Goal: Check status: Check status

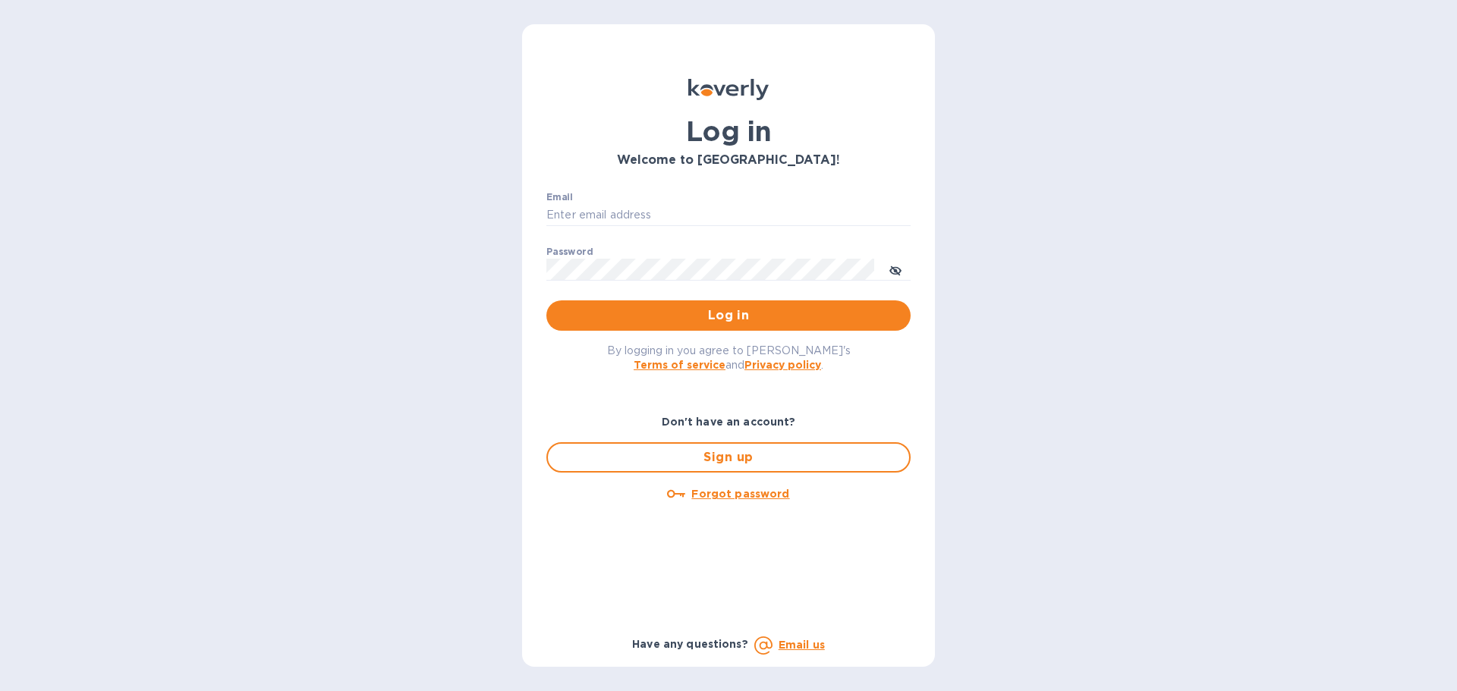
click at [573, 227] on div "Email ​" at bounding box center [728, 219] width 364 height 55
click at [577, 217] on input "Email" at bounding box center [728, 215] width 364 height 23
type input "[PERSON_NAME][EMAIL_ADDRESS][DOMAIN_NAME]"
click at [546, 301] on button "Log in" at bounding box center [728, 316] width 364 height 30
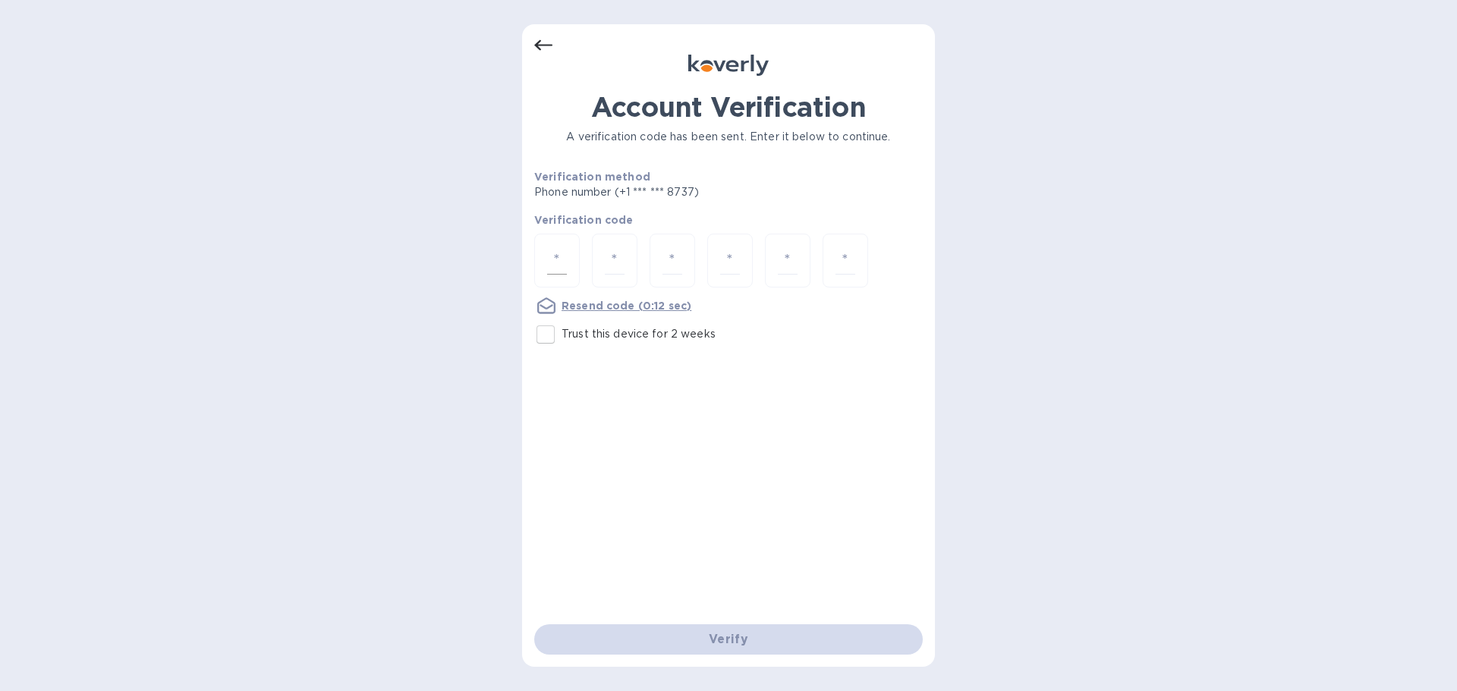
click at [571, 269] on div at bounding box center [557, 261] width 46 height 54
type input "6"
type input "7"
type input "5"
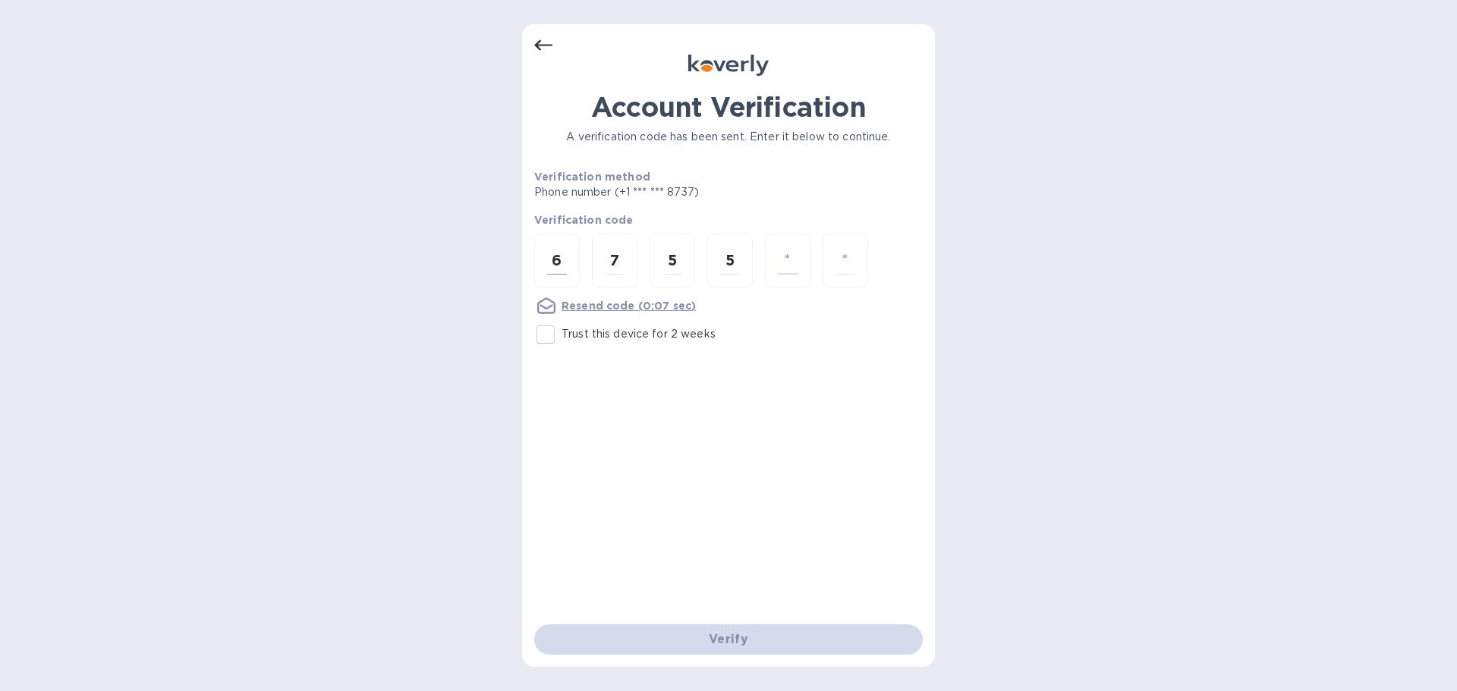
type input "9"
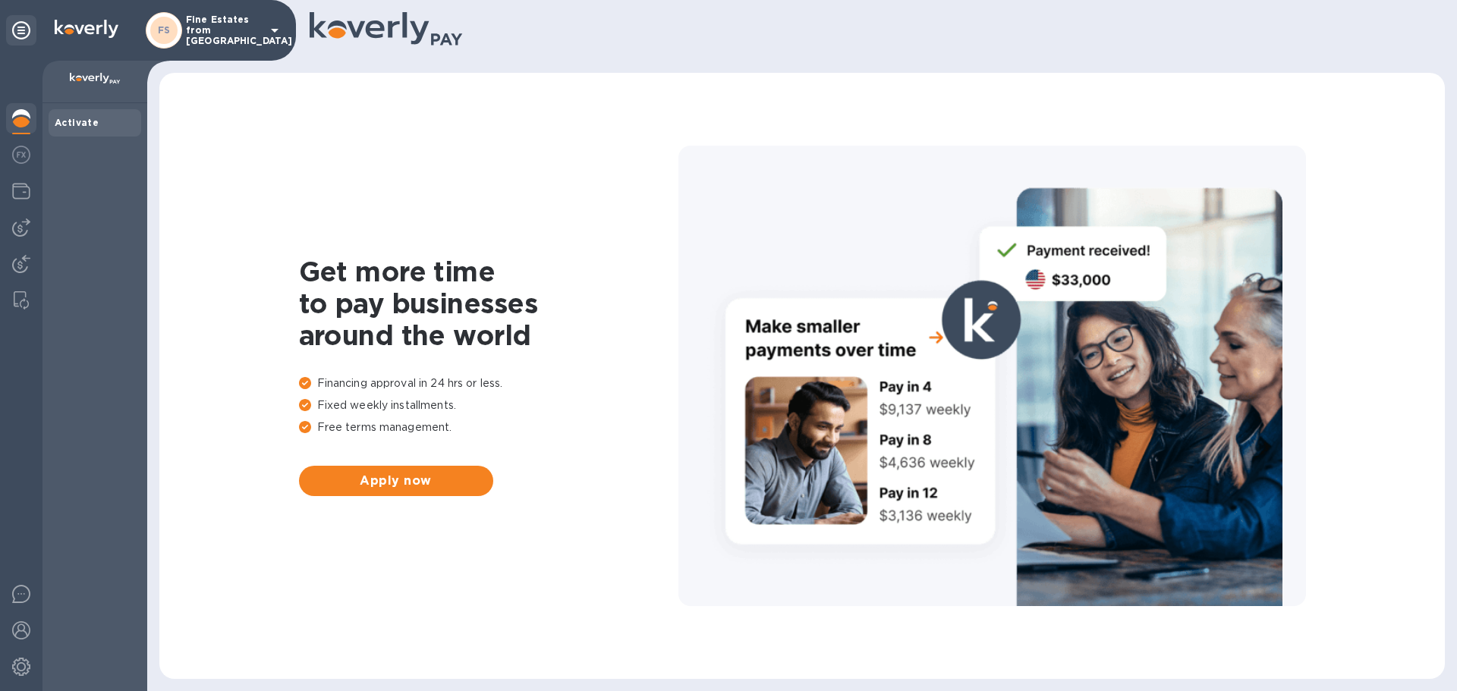
click at [278, 34] on icon at bounding box center [275, 30] width 18 height 18
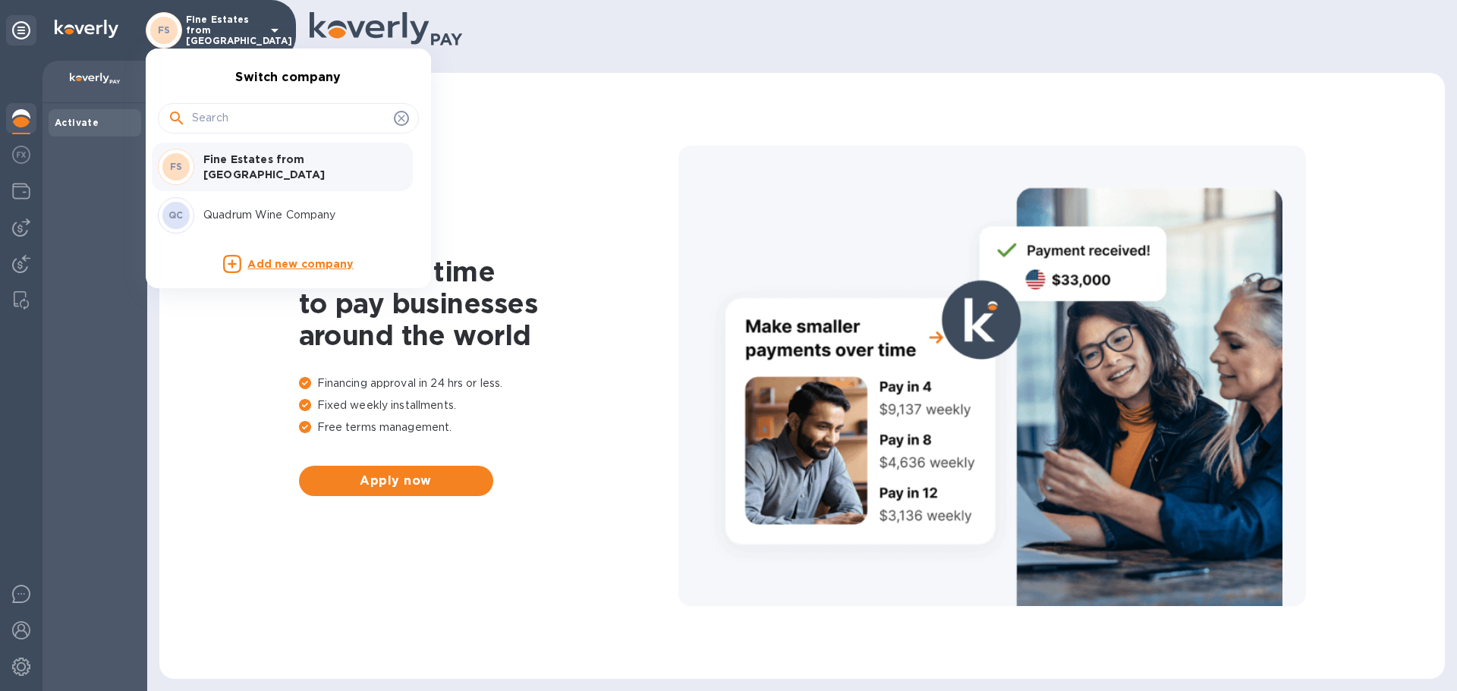
drag, startPoint x: 260, startPoint y: 222, endPoint x: 272, endPoint y: 217, distance: 13.0
click at [260, 223] on p "Quadrum Wine Company" at bounding box center [298, 215] width 191 height 16
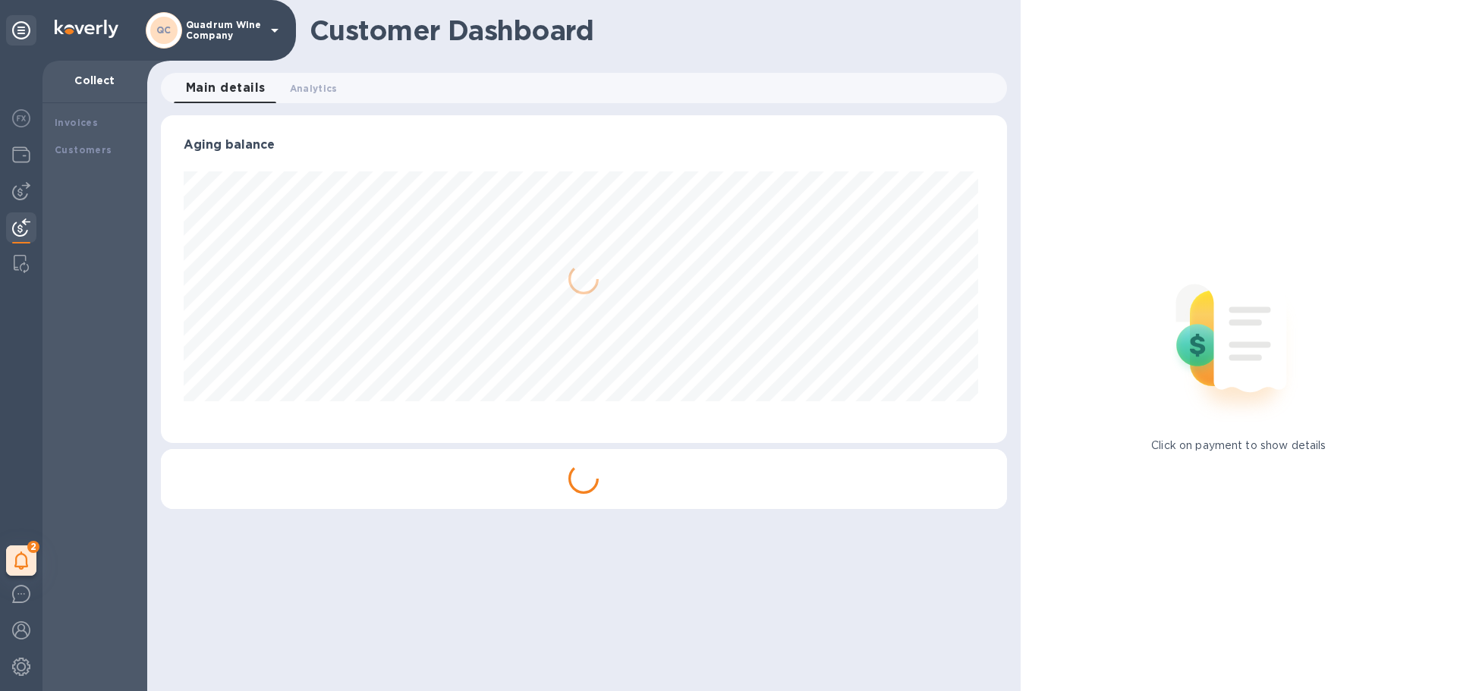
scroll to position [328, 839]
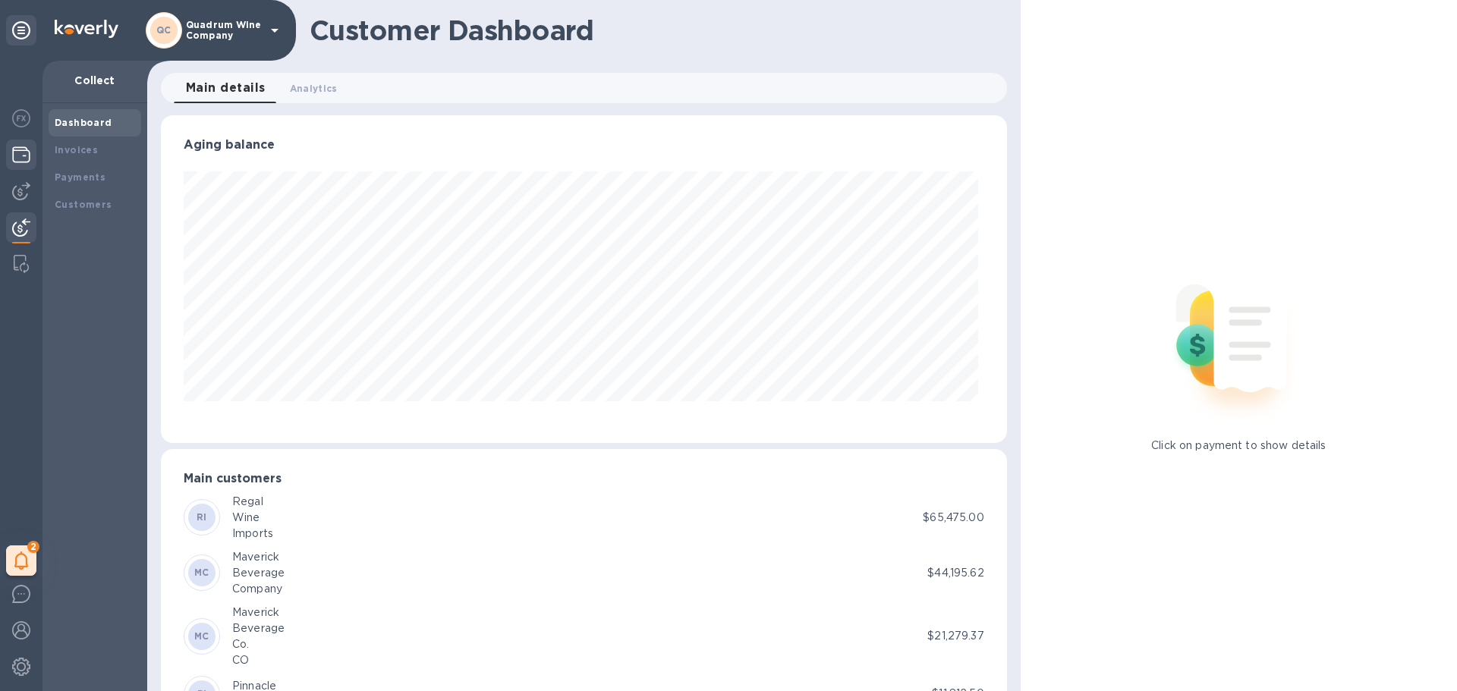
click at [17, 143] on div at bounding box center [21, 156] width 30 height 33
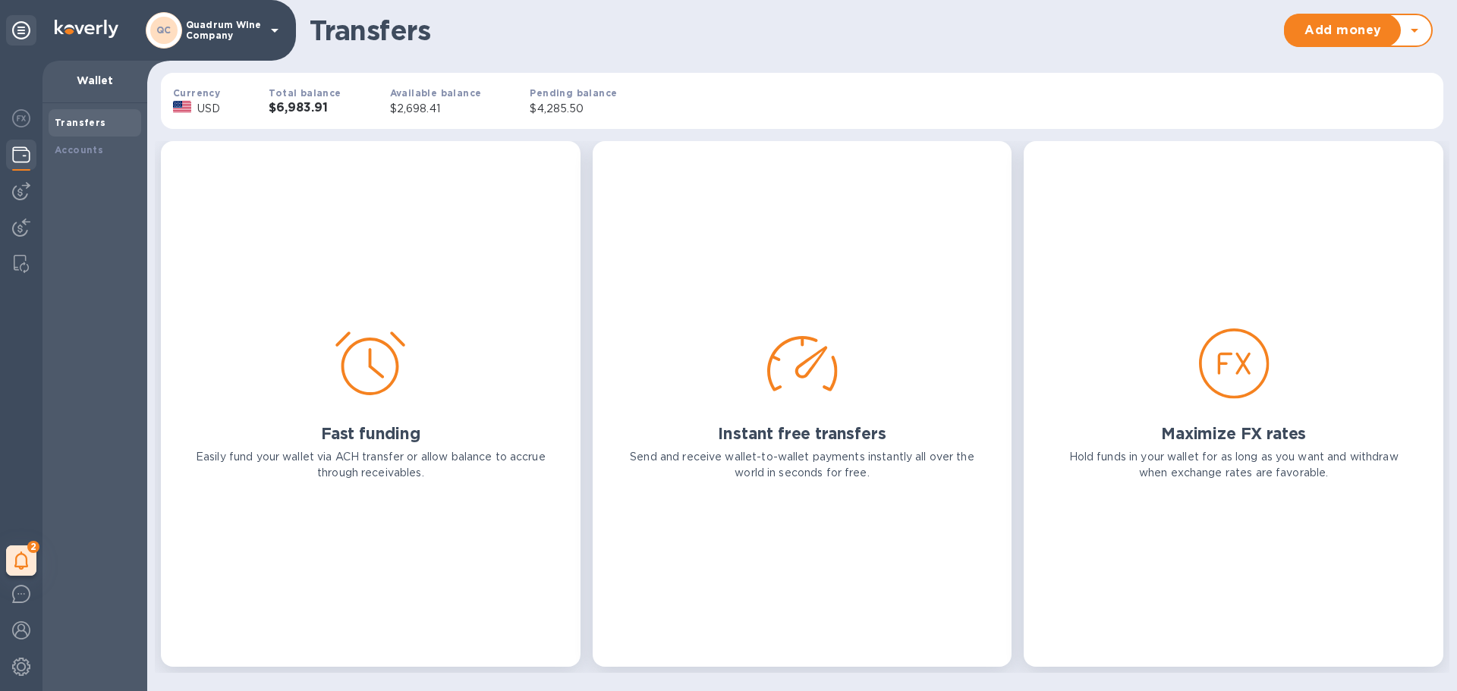
click at [348, 109] on div "Total balance $6,983.91" at bounding box center [304, 101] width 121 height 80
